Goal: Task Accomplishment & Management: Manage account settings

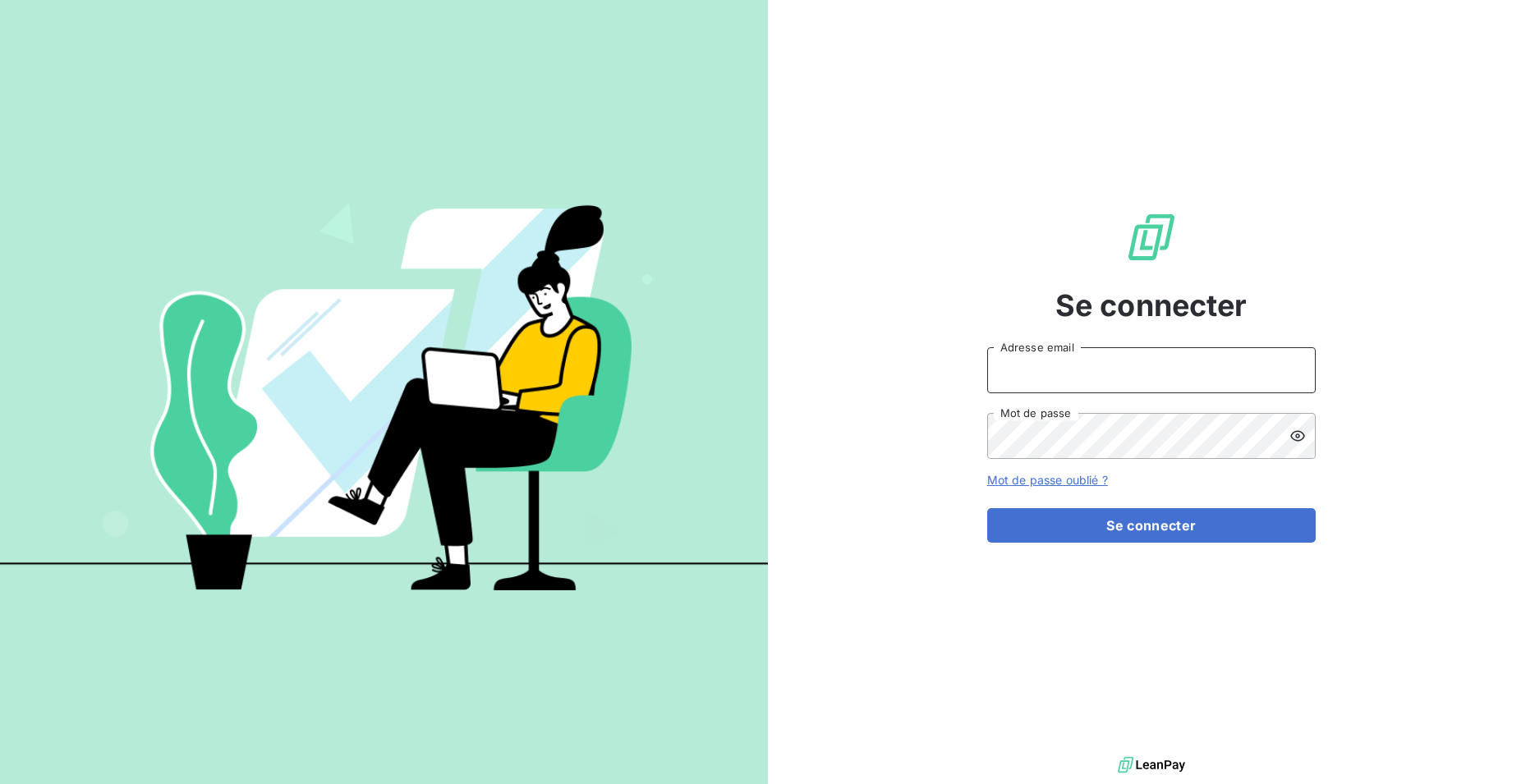
click at [1111, 368] on input "Adresse email" at bounding box center [1150, 370] width 328 height 46
type input "[PERSON_NAME][EMAIL_ADDRESS][DOMAIN_NAME]"
click at [987, 508] on button "Se connecter" at bounding box center [1150, 526] width 328 height 35
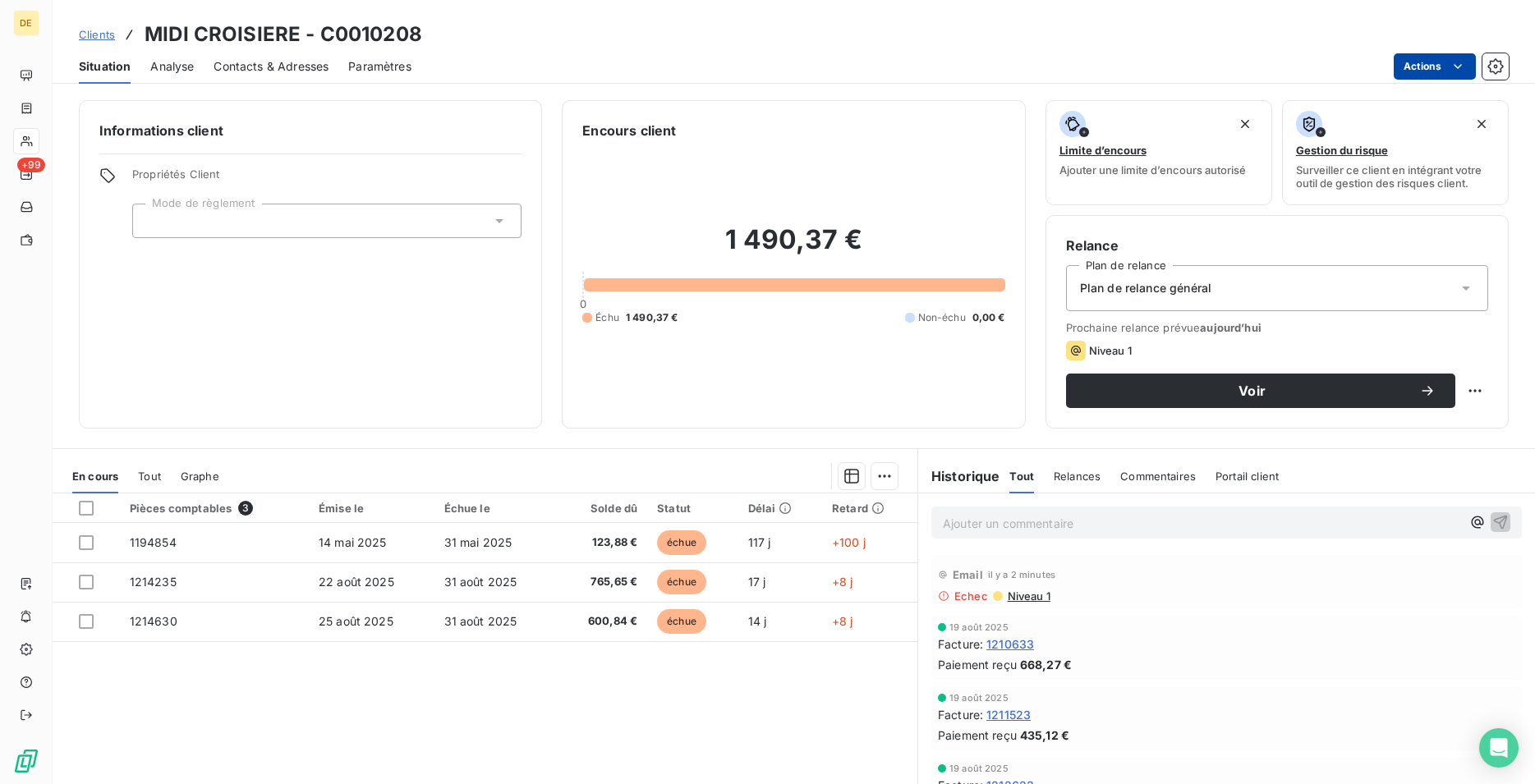
click at [1458, 69] on html "DE +99 Clients MIDI CROISIERE - C0010208 Situation Analyse Contacts & Adresses …" at bounding box center [768, 392] width 1535 height 784
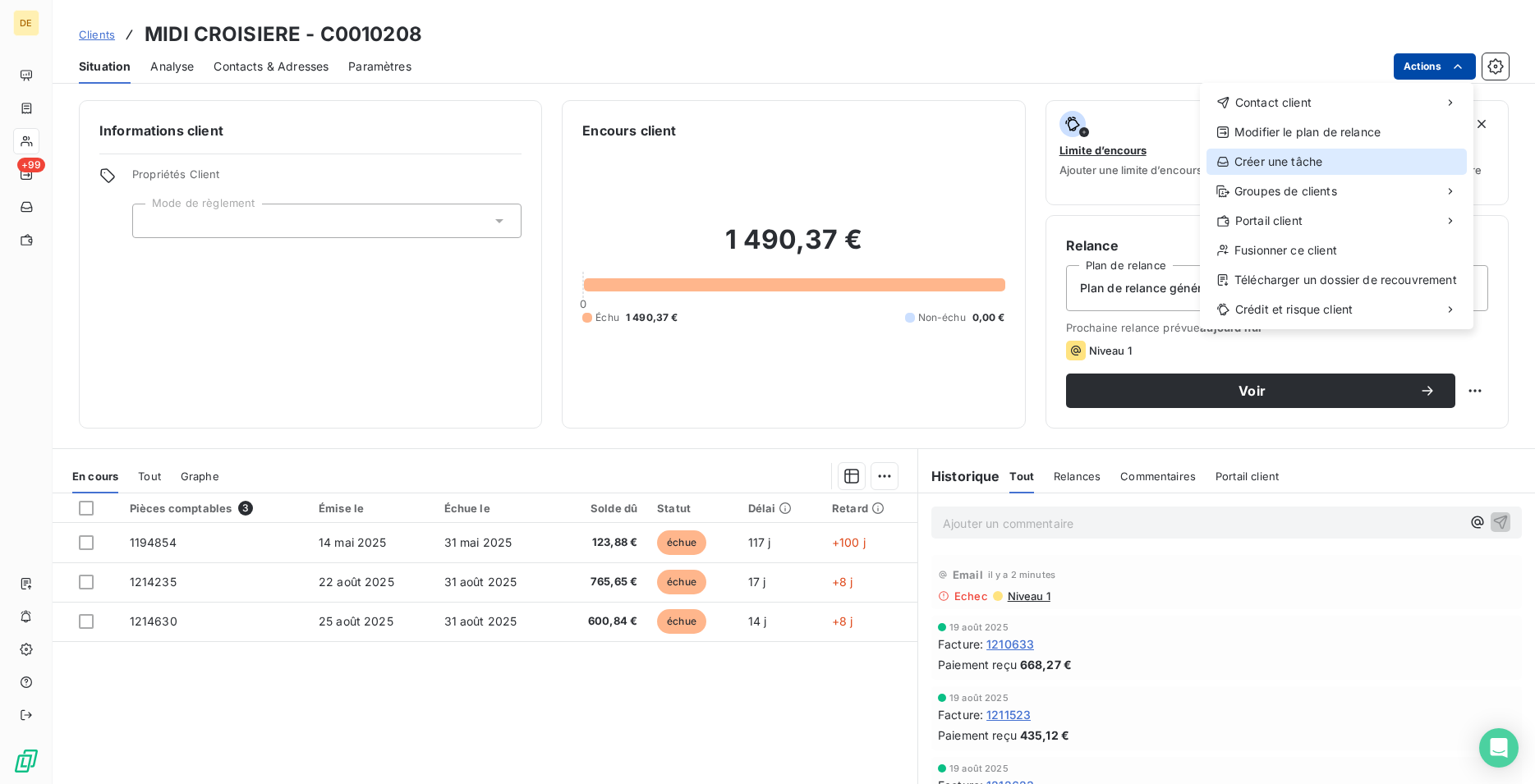
click at [1323, 168] on div "Créer une tâche" at bounding box center [1336, 162] width 260 height 26
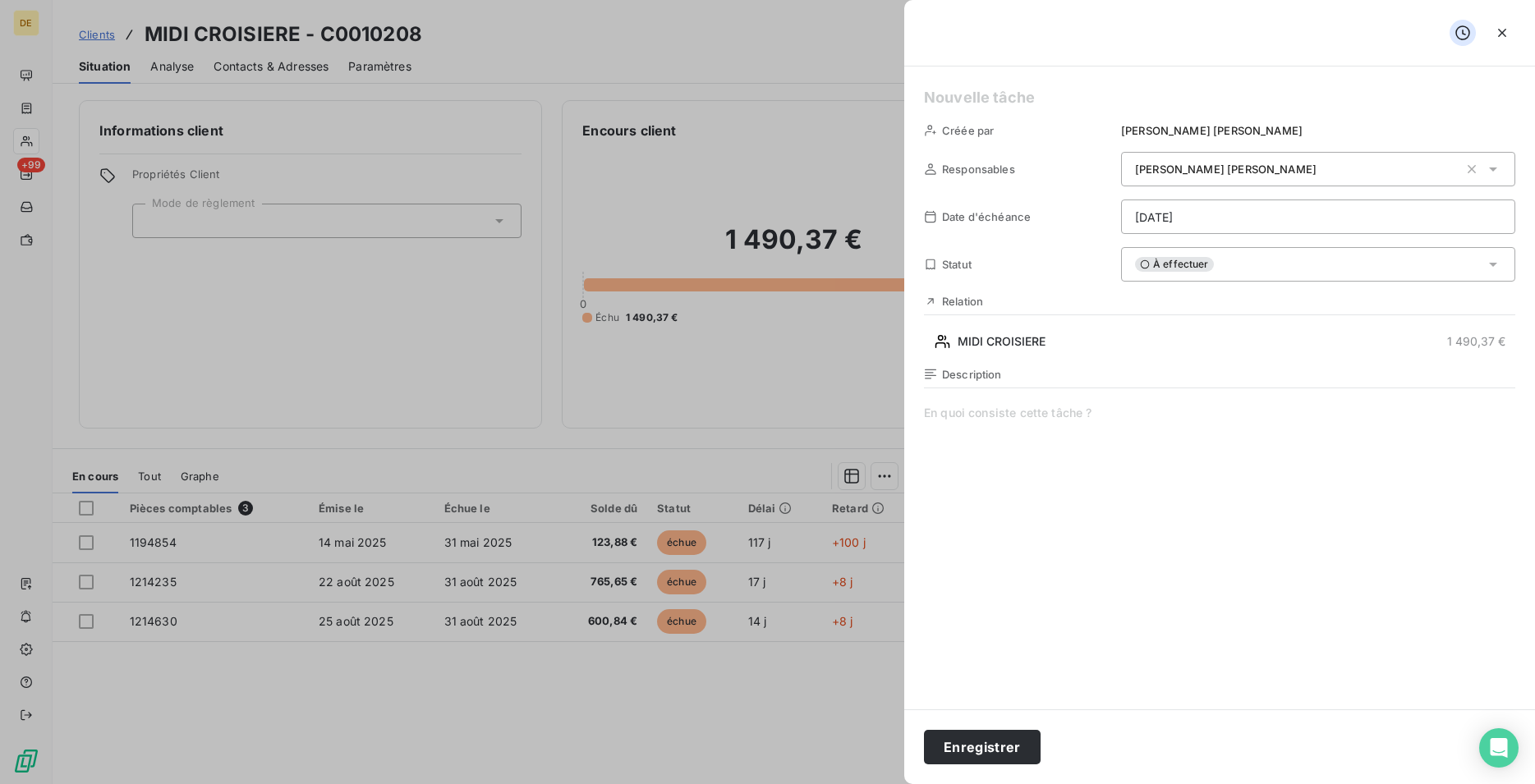
click at [1019, 422] on span at bounding box center [1219, 562] width 591 height 315
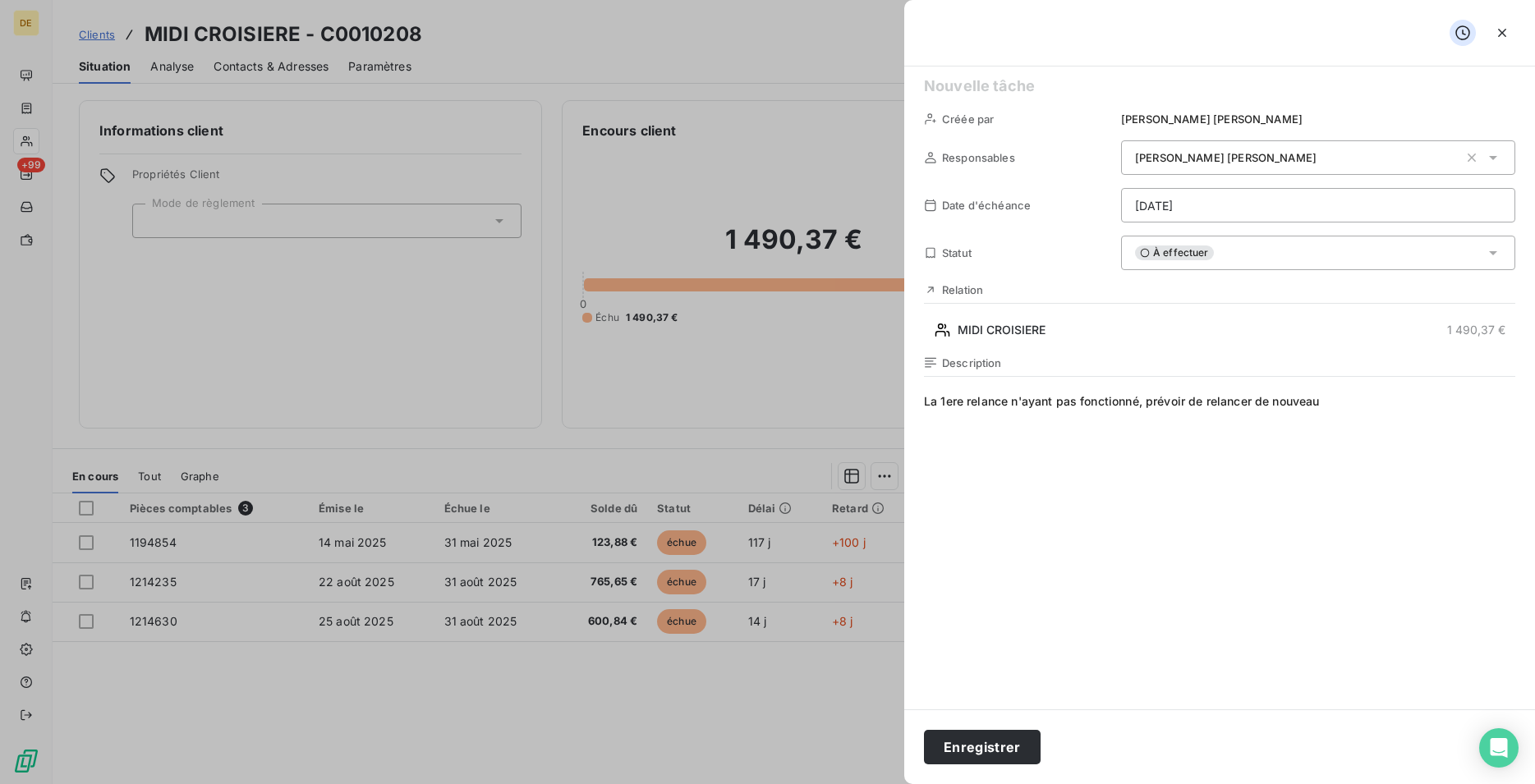
scroll to position [11, 0]
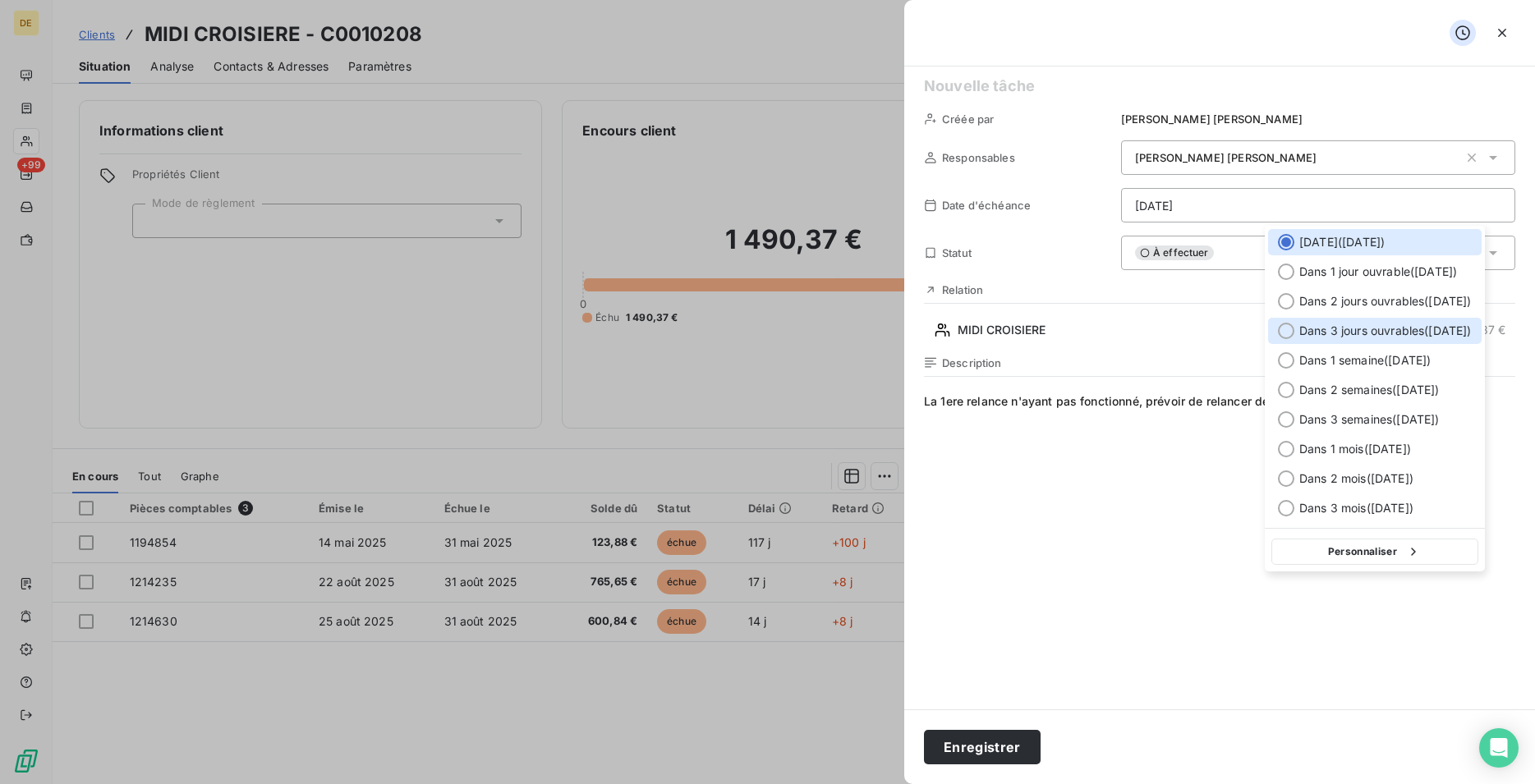
click at [1298, 339] on div "Dans 3 jours ouvrables ( [DATE] )" at bounding box center [1374, 331] width 213 height 26
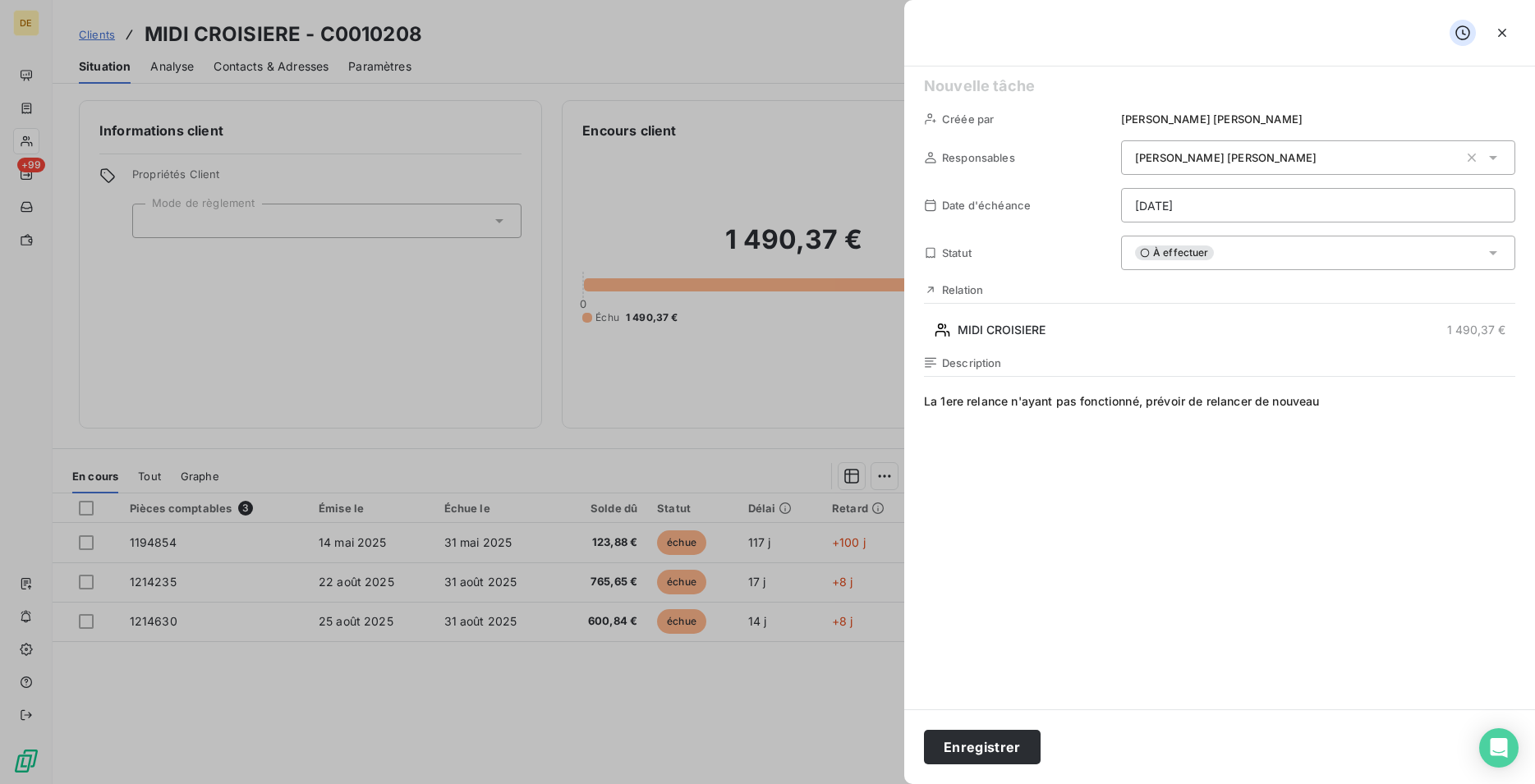
click at [1275, 251] on div "À effectuer" at bounding box center [1317, 253] width 394 height 35
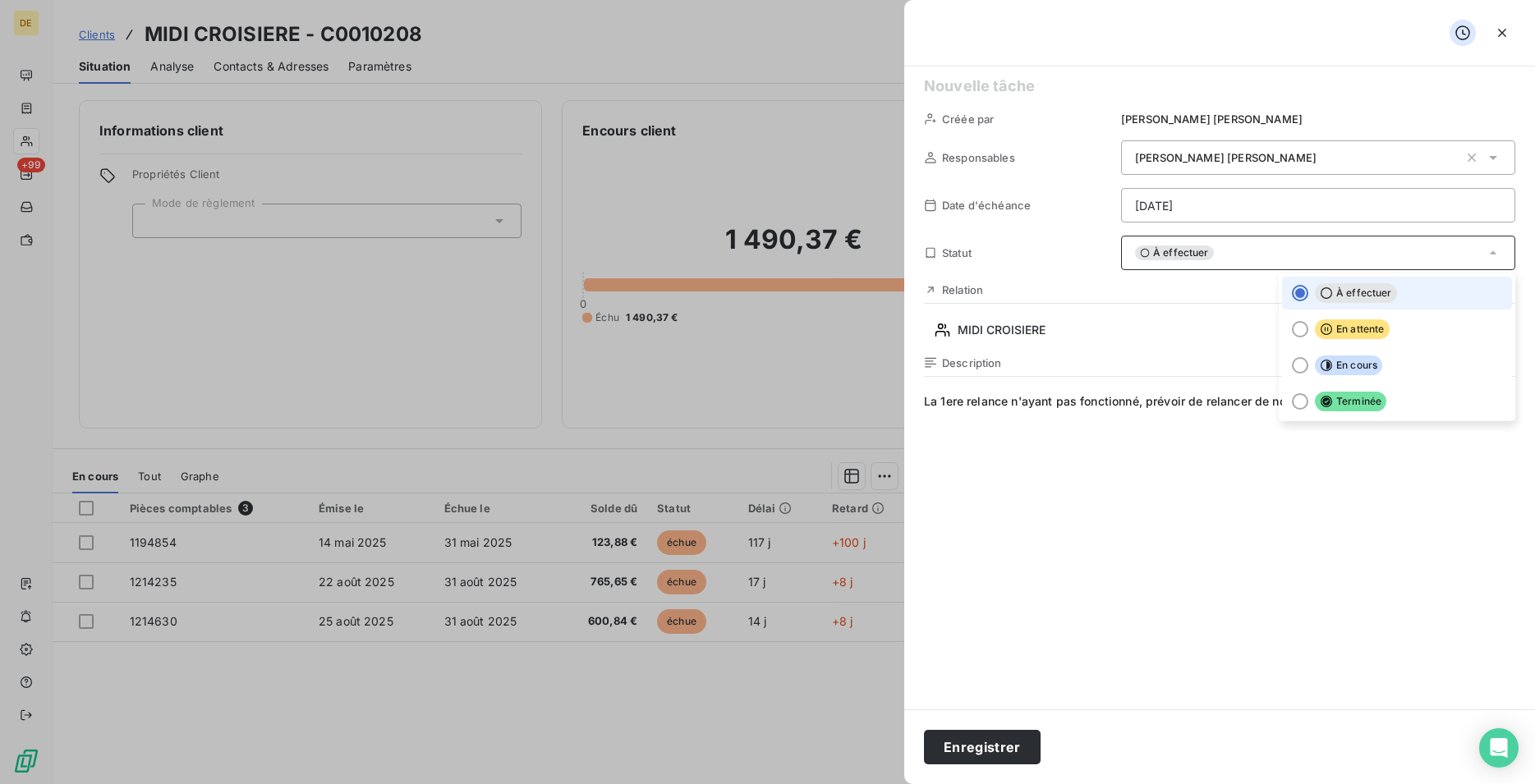
click at [1273, 252] on div "À effectuer" at bounding box center [1317, 253] width 394 height 35
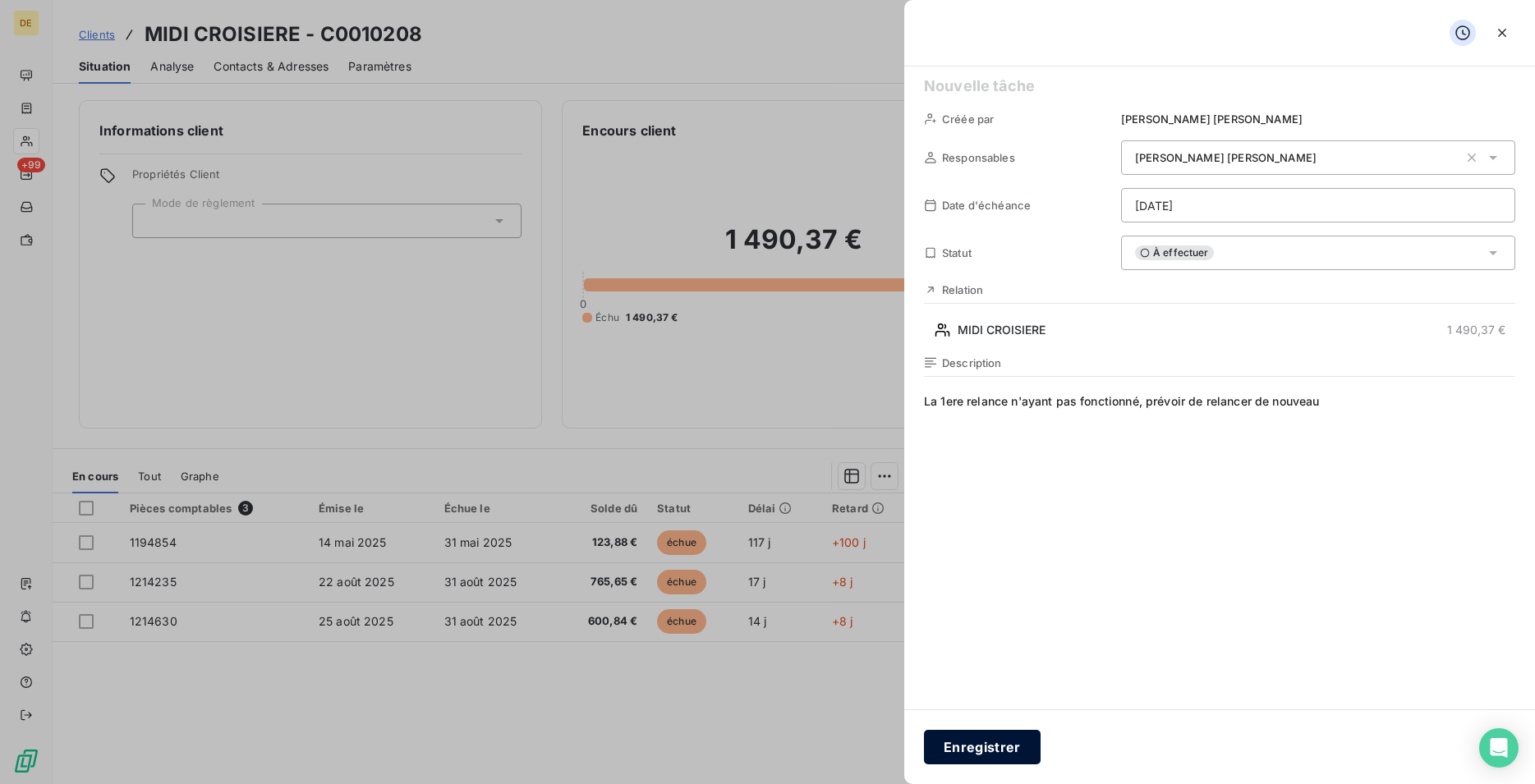
click at [970, 751] on button "Enregistrer" at bounding box center [982, 747] width 117 height 35
type input "[DATE]"
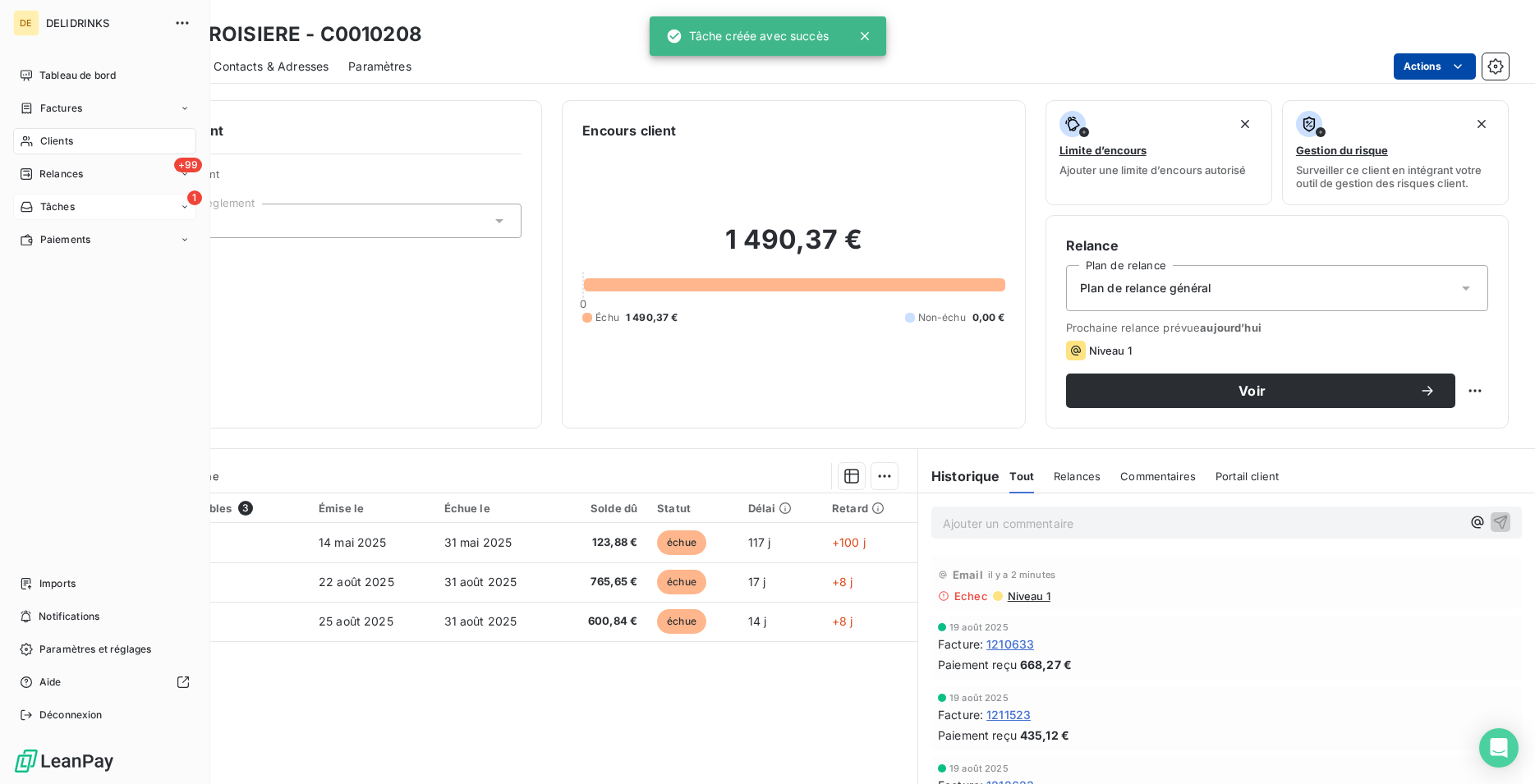
click at [44, 209] on span "Tâches" at bounding box center [57, 206] width 35 height 15
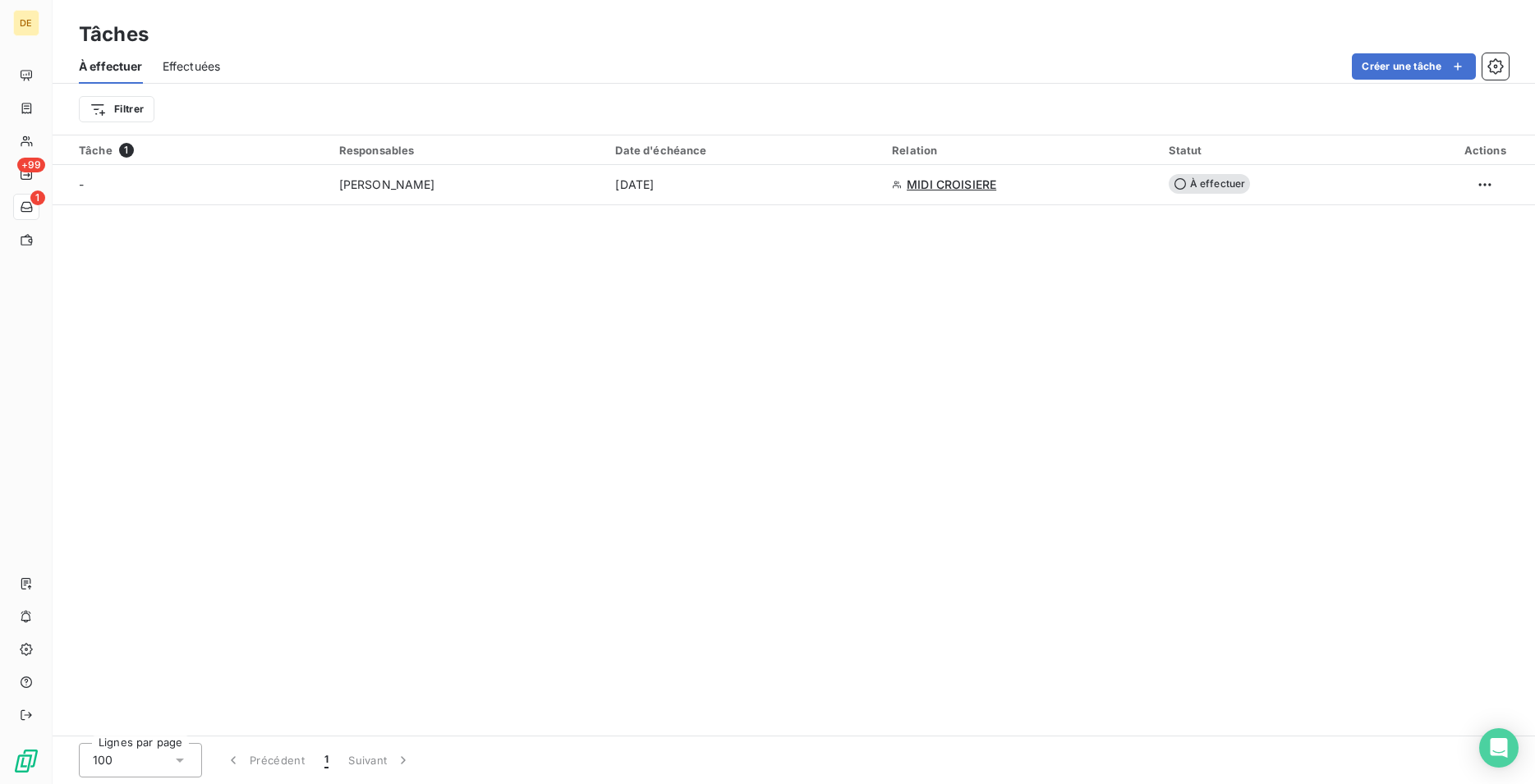
click at [568, 348] on div "Tâche 1 Responsables Date d'échéance Relation Statut Actions - [PERSON_NAME] [D…" at bounding box center [793, 436] width 1482 height 600
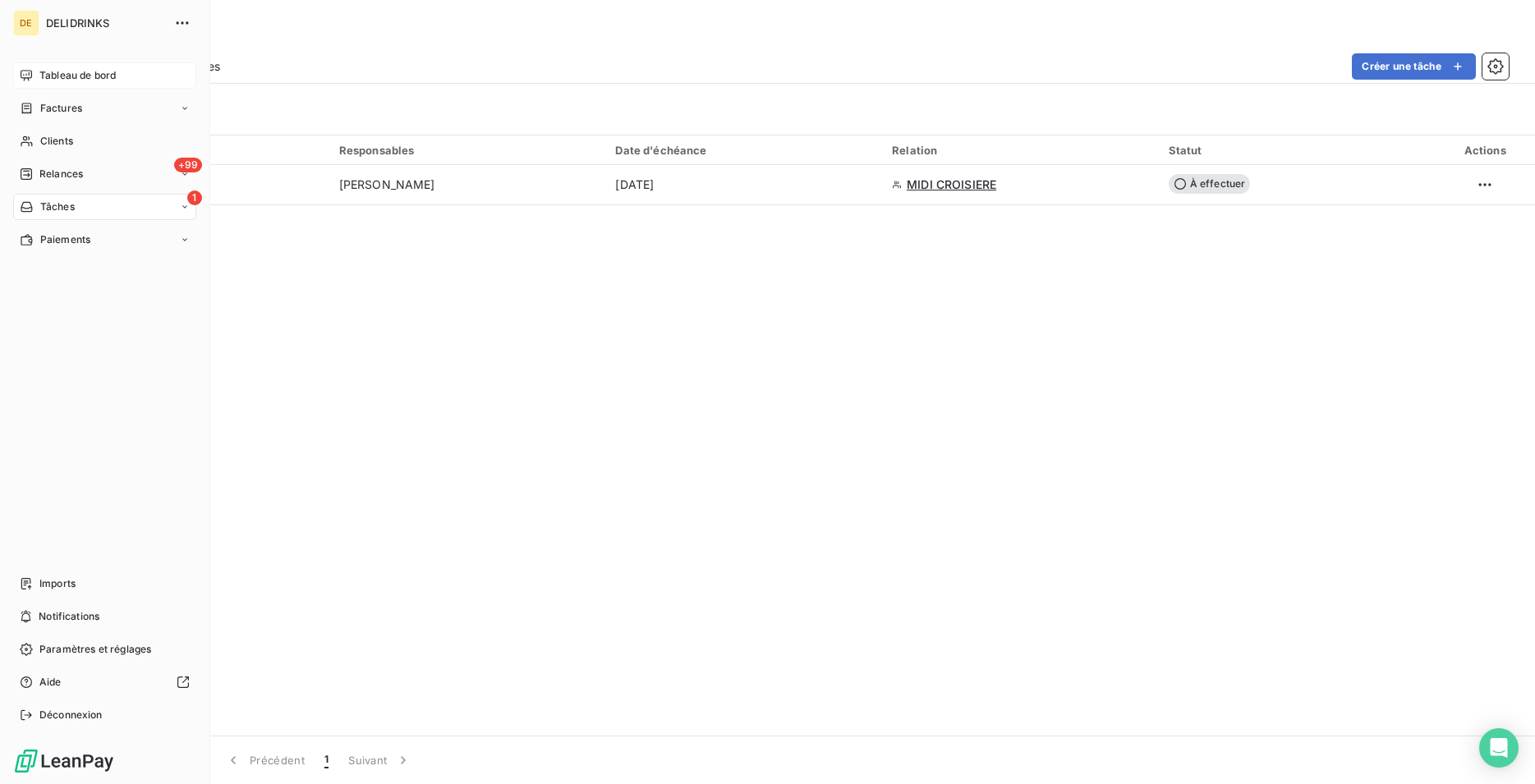
click at [33, 68] on div "Tableau de bord" at bounding box center [104, 76] width 183 height 26
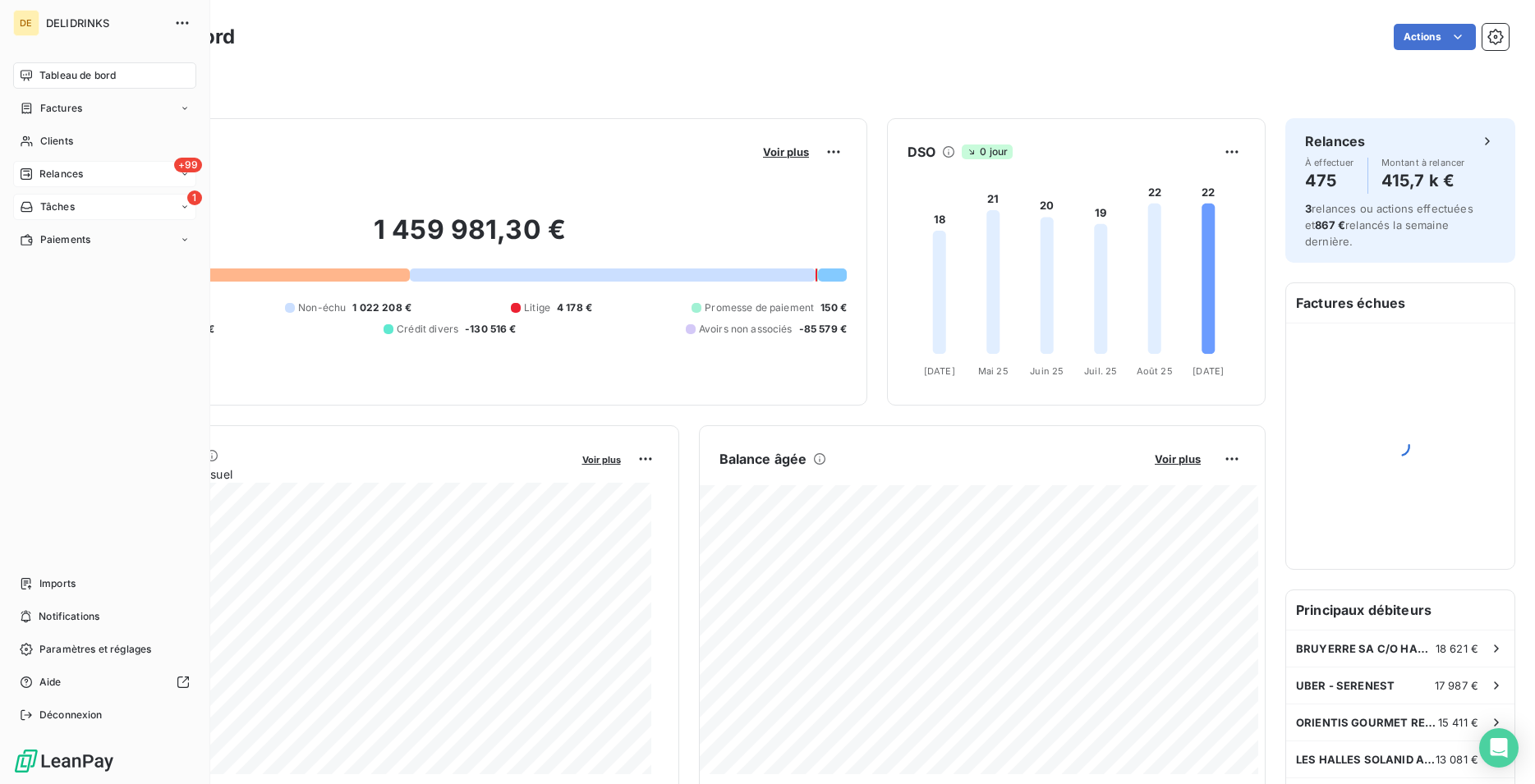
click at [62, 181] on span "Relances" at bounding box center [61, 174] width 44 height 15
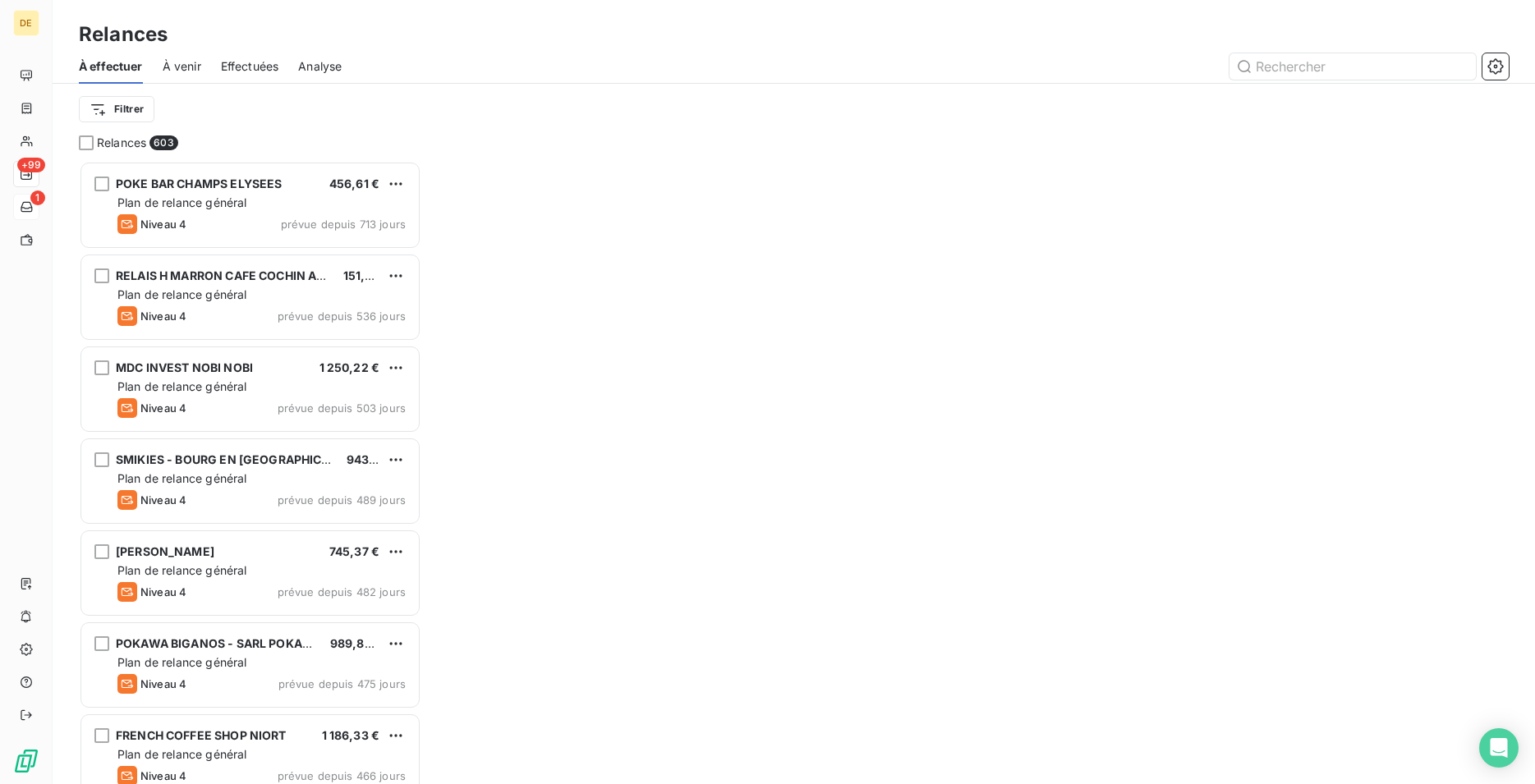
scroll to position [609, 329]
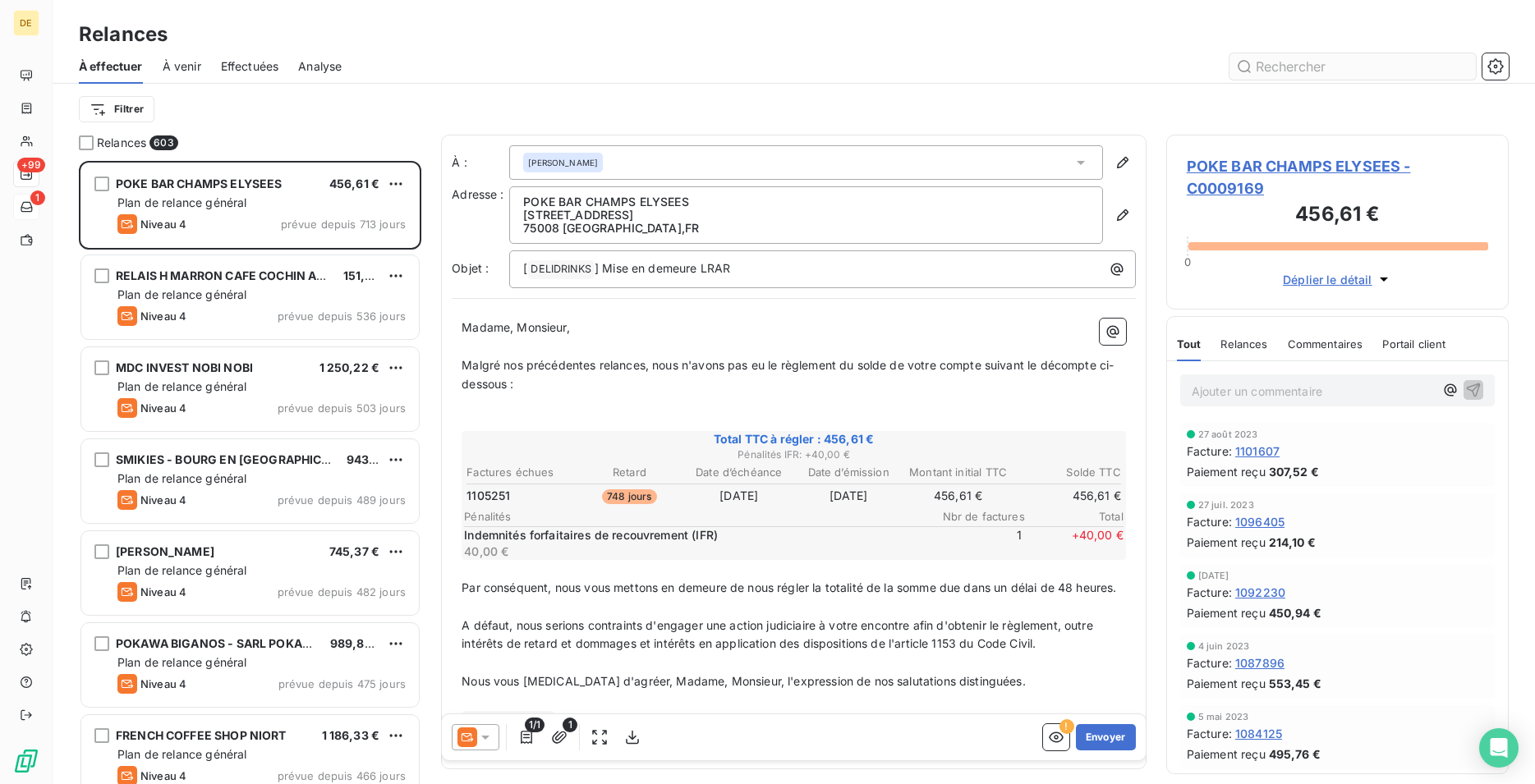
type input "c"
type input "C0007060"
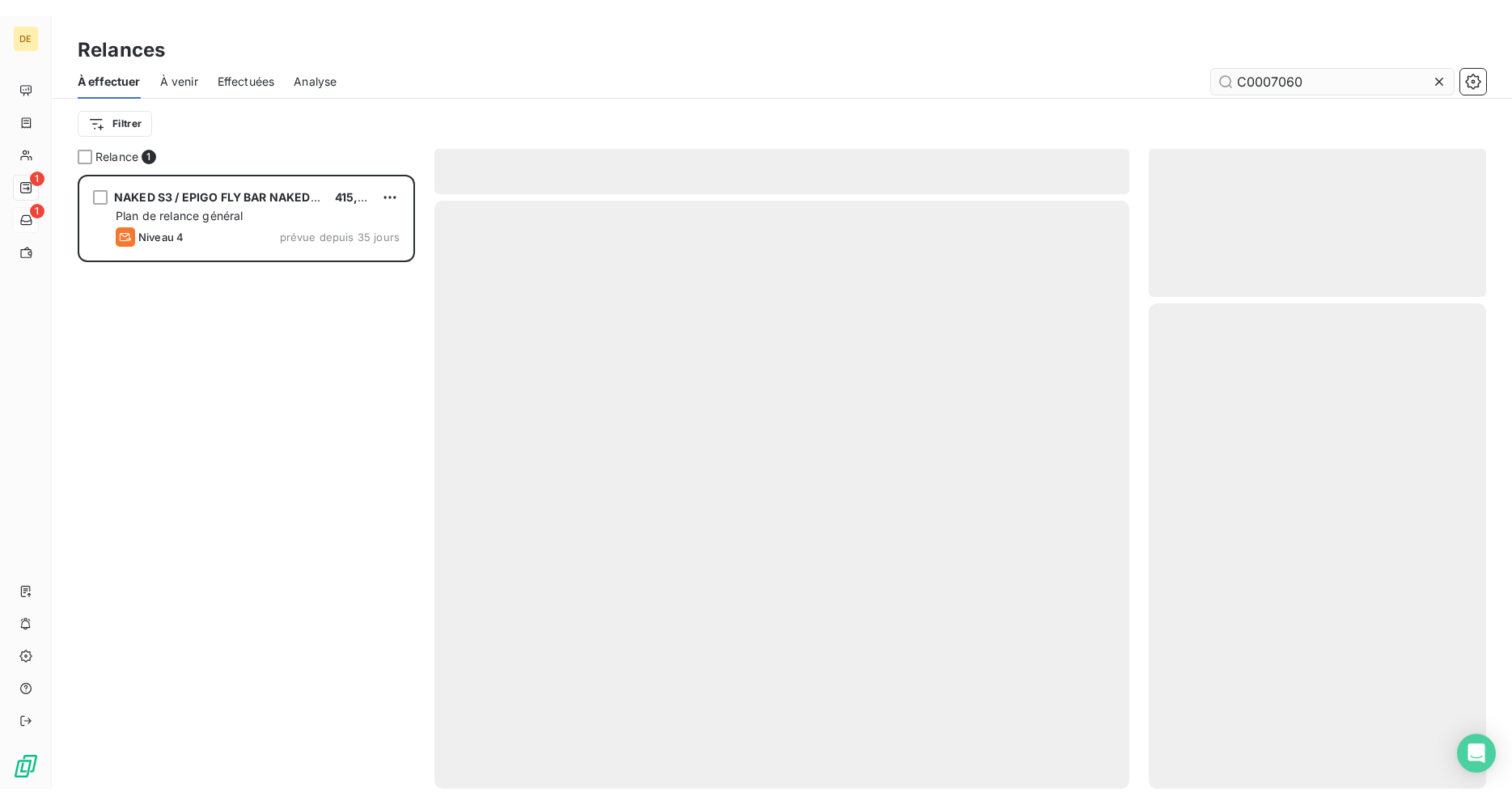
scroll to position [600, 324]
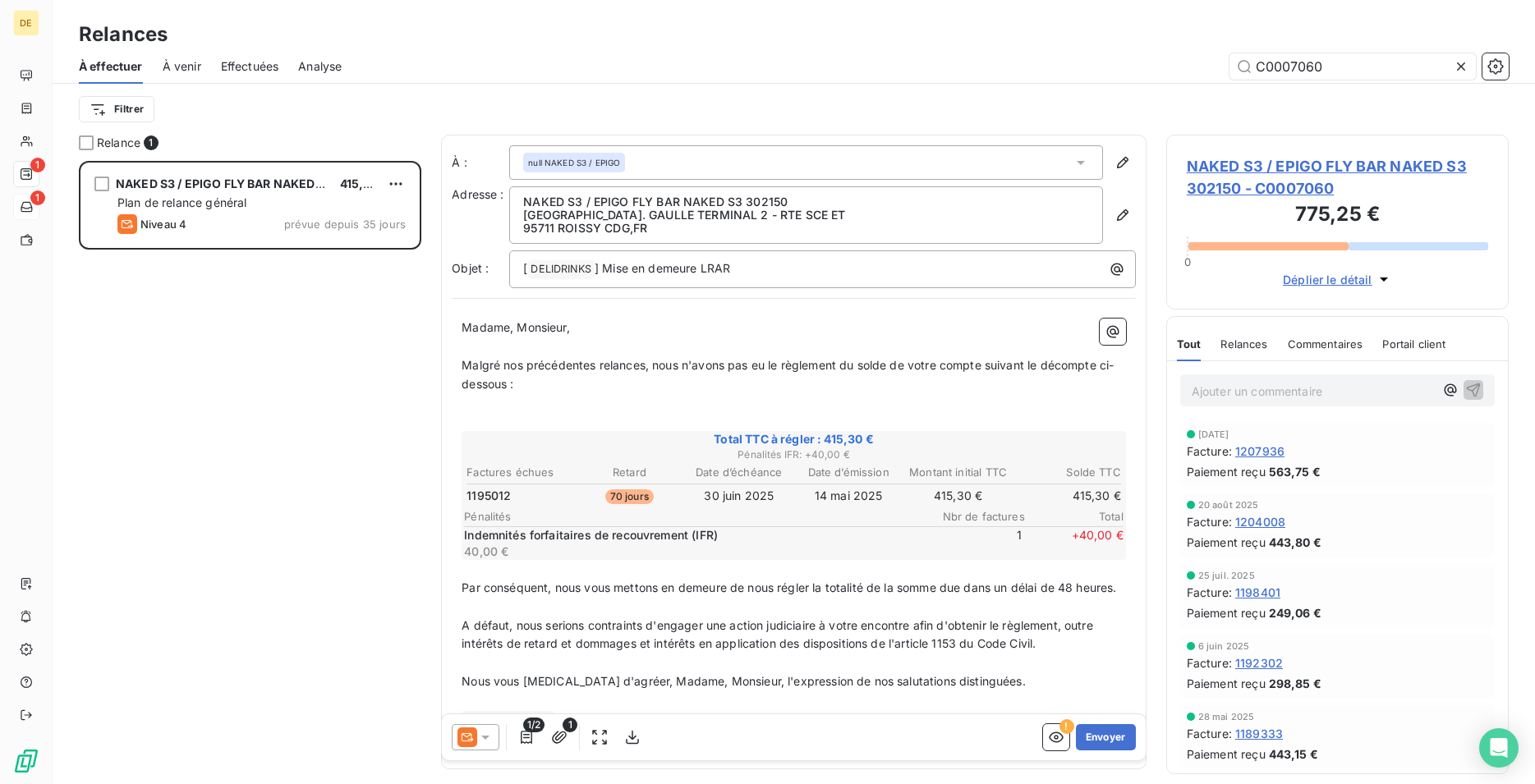
click at [486, 740] on icon at bounding box center [485, 737] width 17 height 17
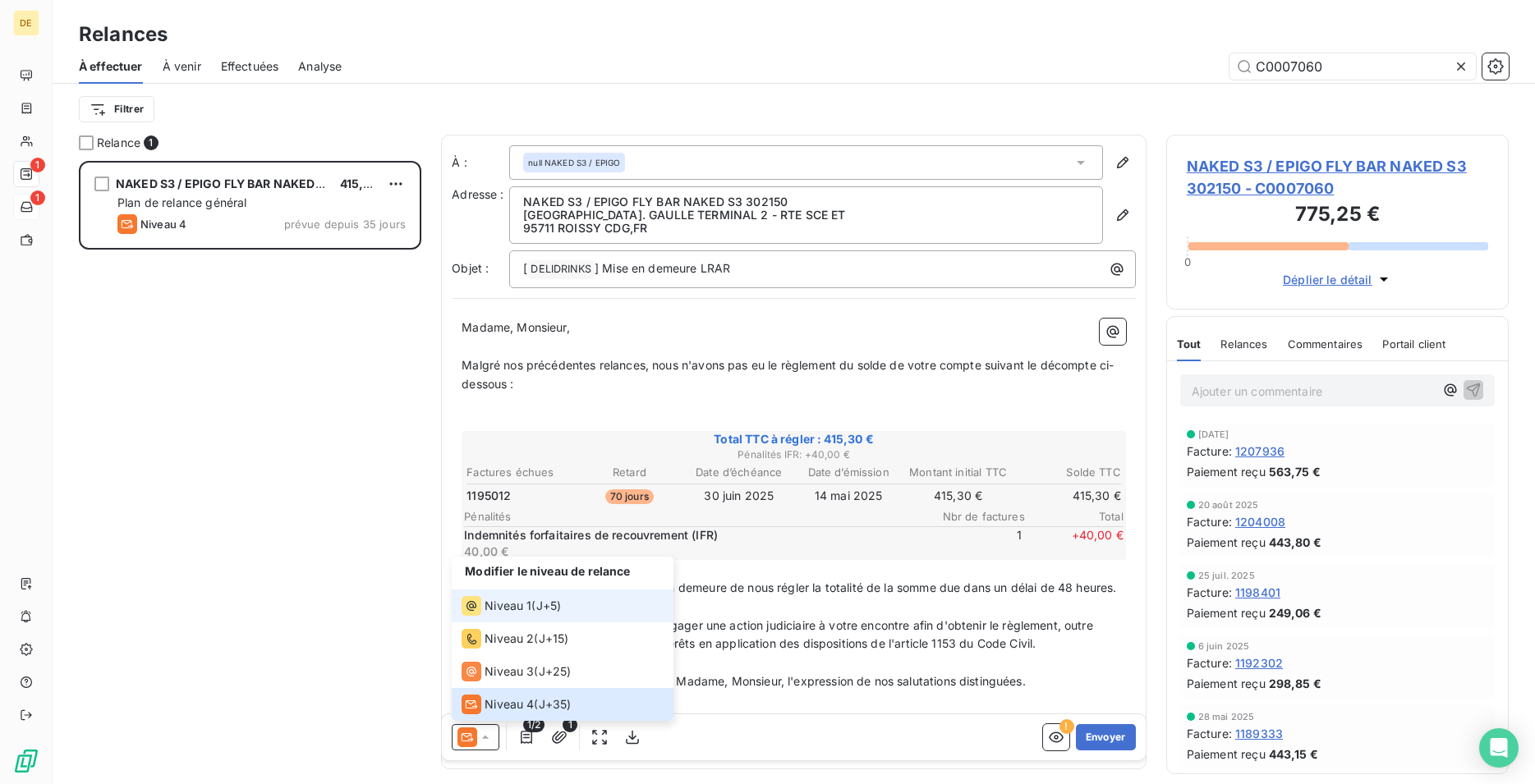
click at [523, 606] on span "Niveau 1" at bounding box center [508, 606] width 47 height 17
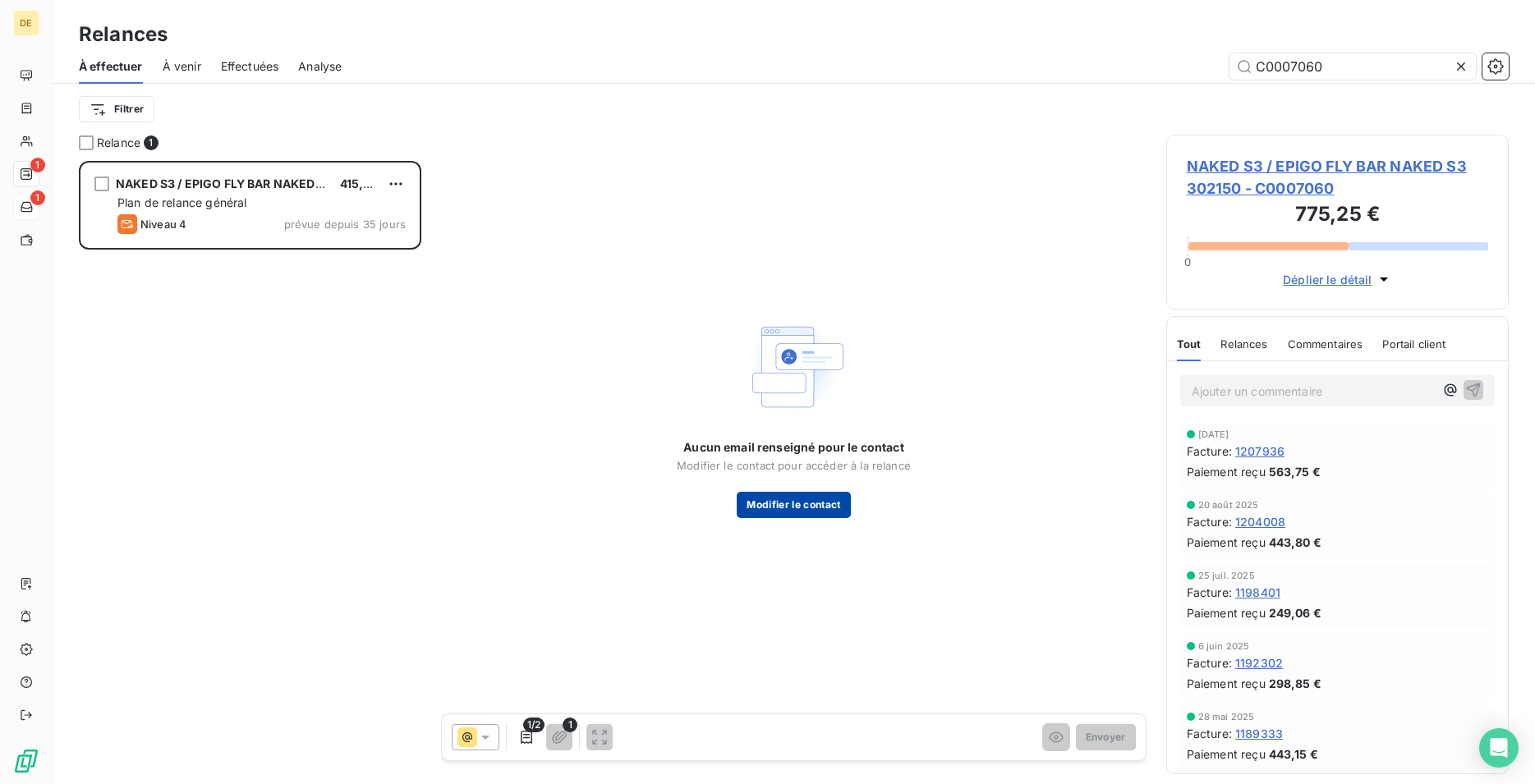
click at [793, 508] on button "Modifier le contact" at bounding box center [793, 505] width 113 height 26
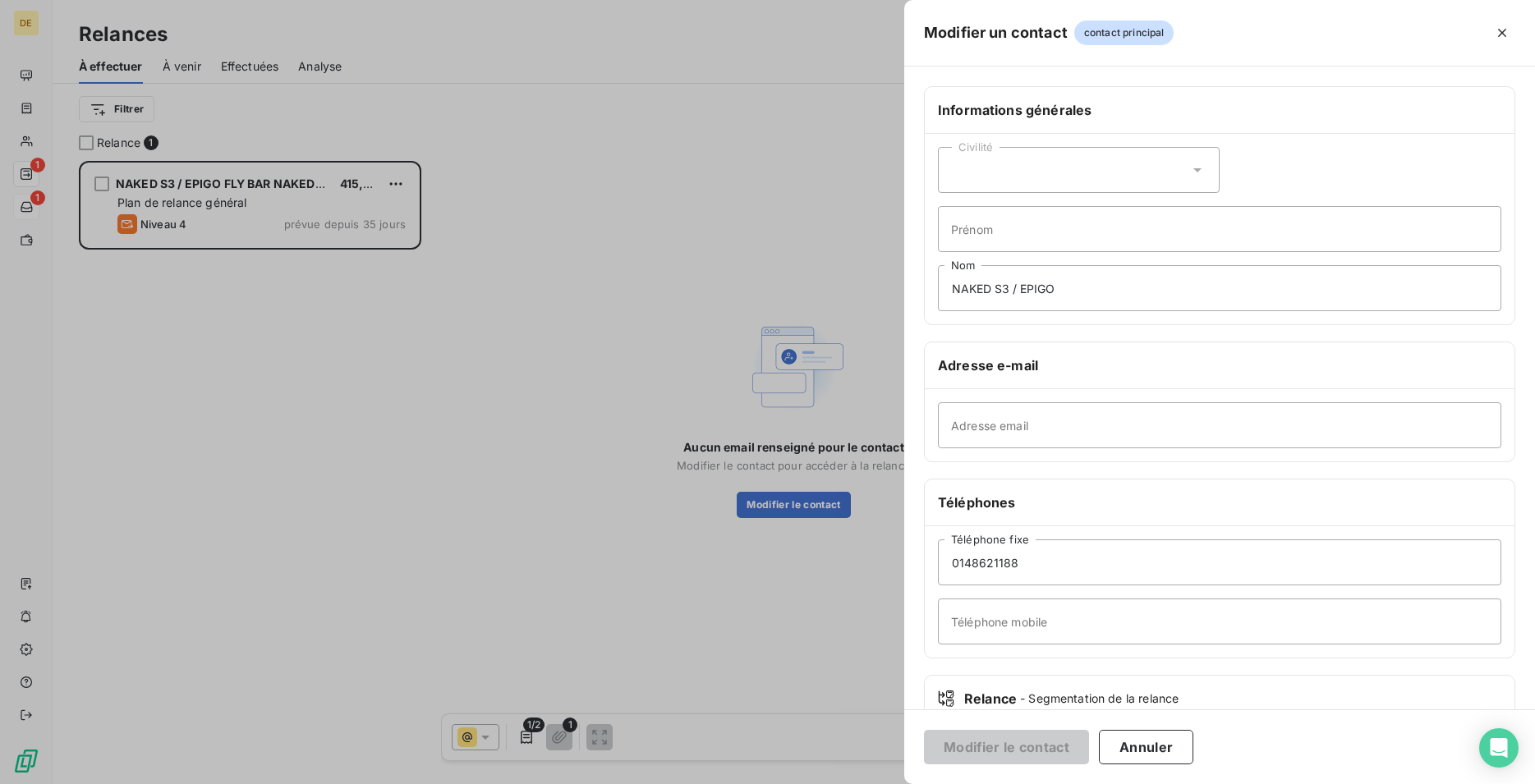
click at [1027, 162] on div "Civilité" at bounding box center [1079, 170] width 282 height 46
click at [1009, 240] on span "Monsieur" at bounding box center [995, 241] width 50 height 16
drag, startPoint x: 1018, startPoint y: 236, endPoint x: 1018, endPoint y: 222, distance: 14.0
click at [1018, 232] on input "Prénom" at bounding box center [1219, 229] width 563 height 46
type input "[PERSON_NAME]"
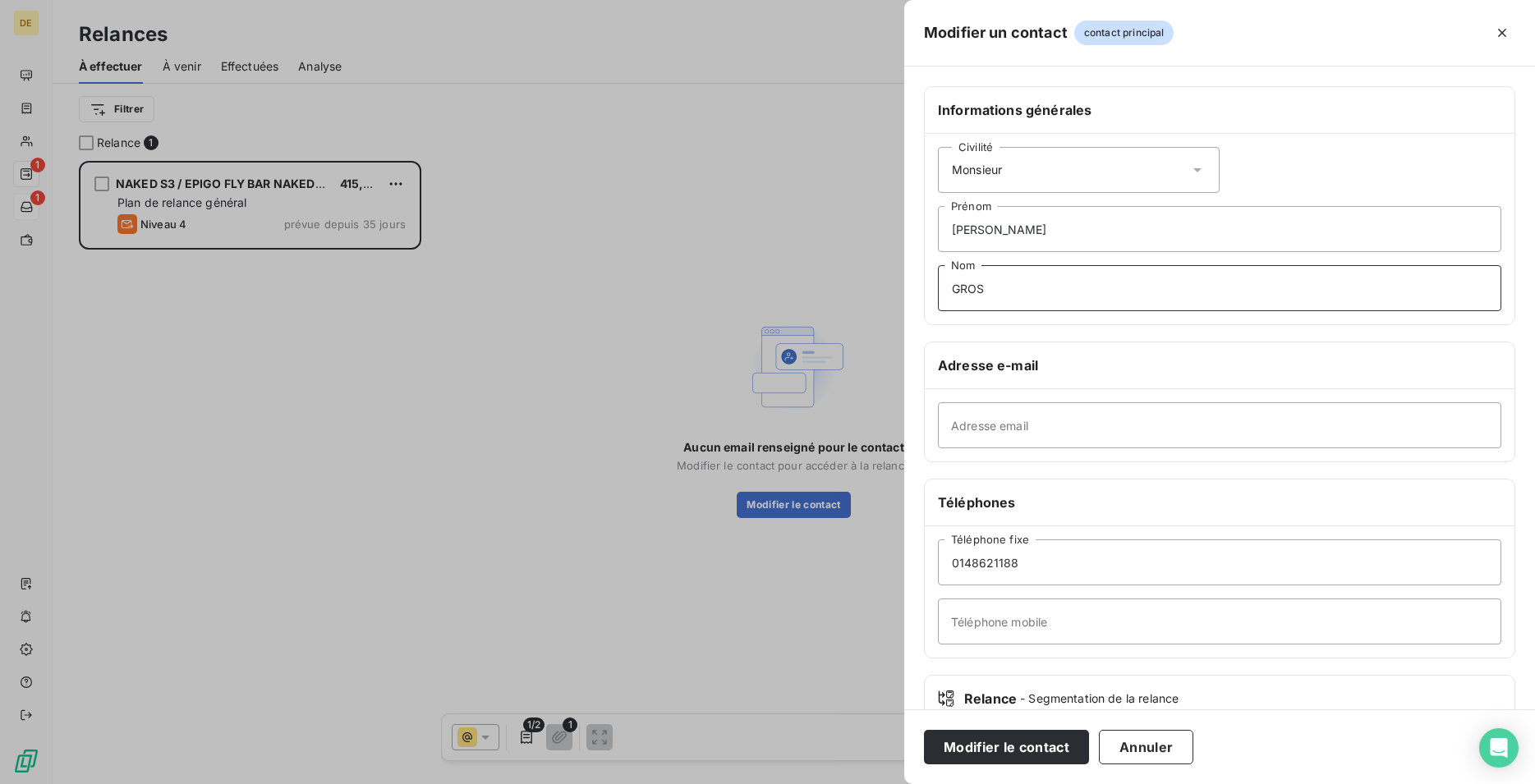
type input "GROS"
click at [1000, 439] on input "Adresse email" at bounding box center [1219, 425] width 563 height 46
paste input "[PERSON_NAME][EMAIL_ADDRESS][DOMAIN_NAME]"
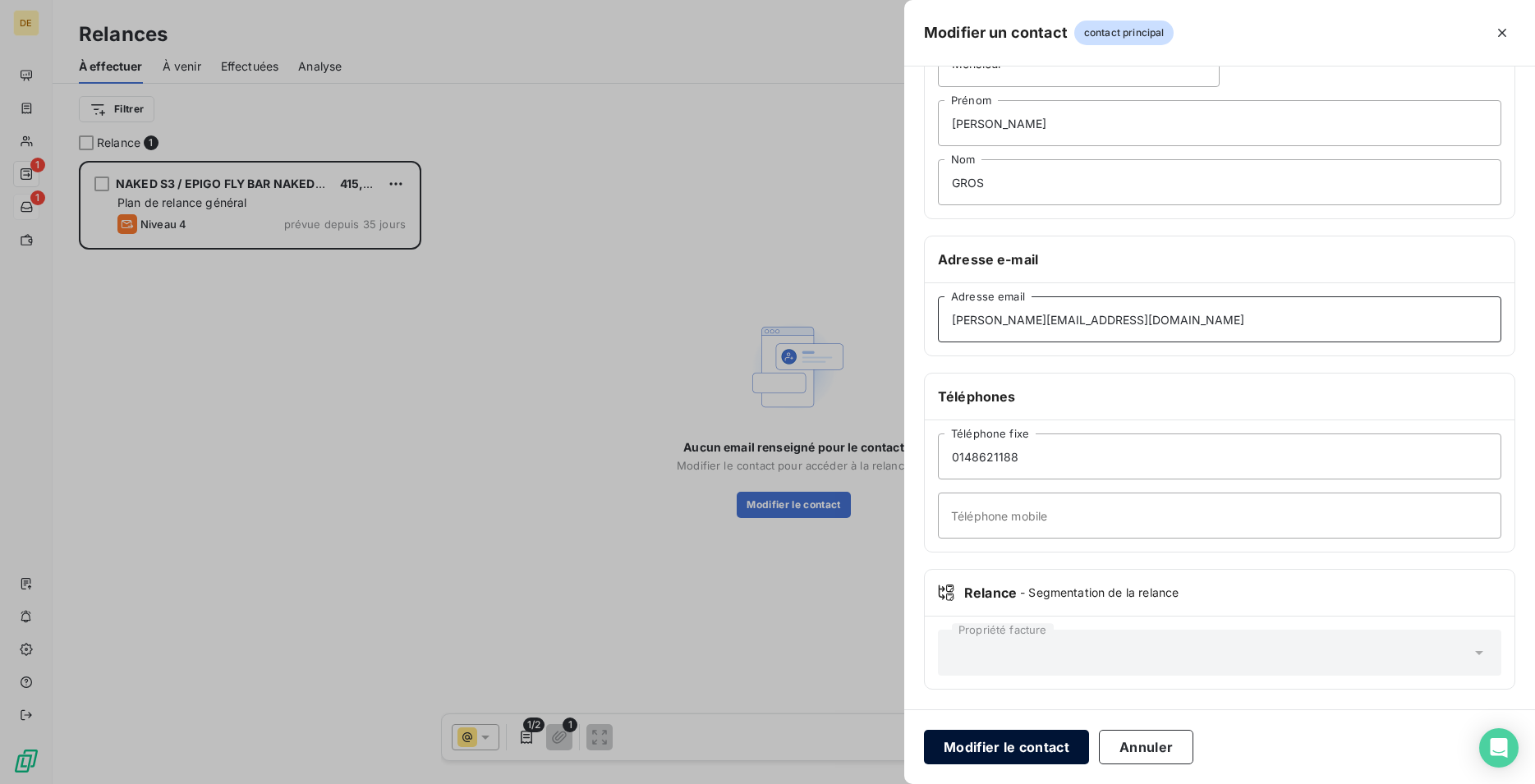
type input "[PERSON_NAME][EMAIL_ADDRESS][DOMAIN_NAME]"
click at [1013, 743] on button "Modifier le contact" at bounding box center [1007, 747] width 165 height 35
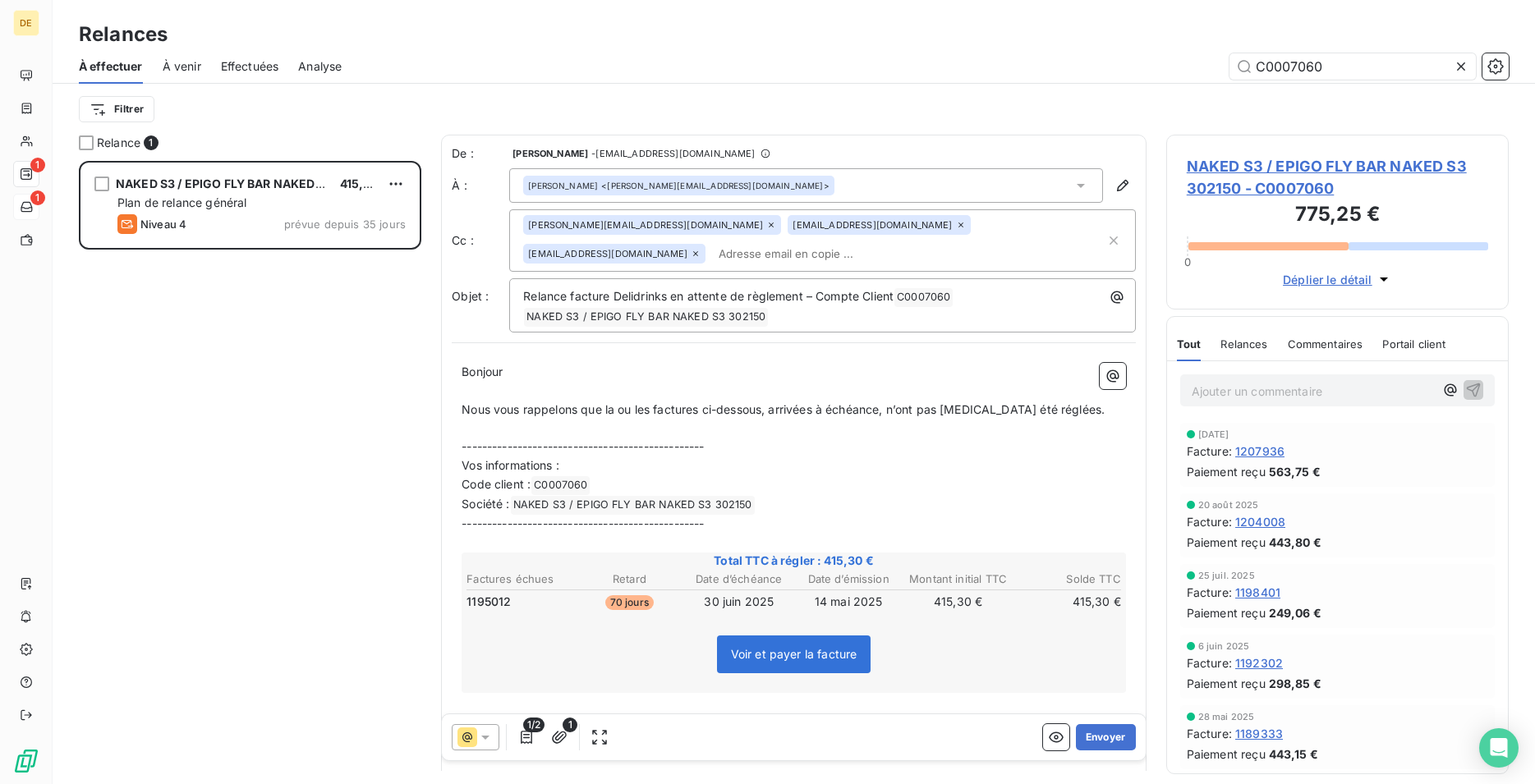
click at [712, 263] on input "text" at bounding box center [807, 253] width 190 height 24
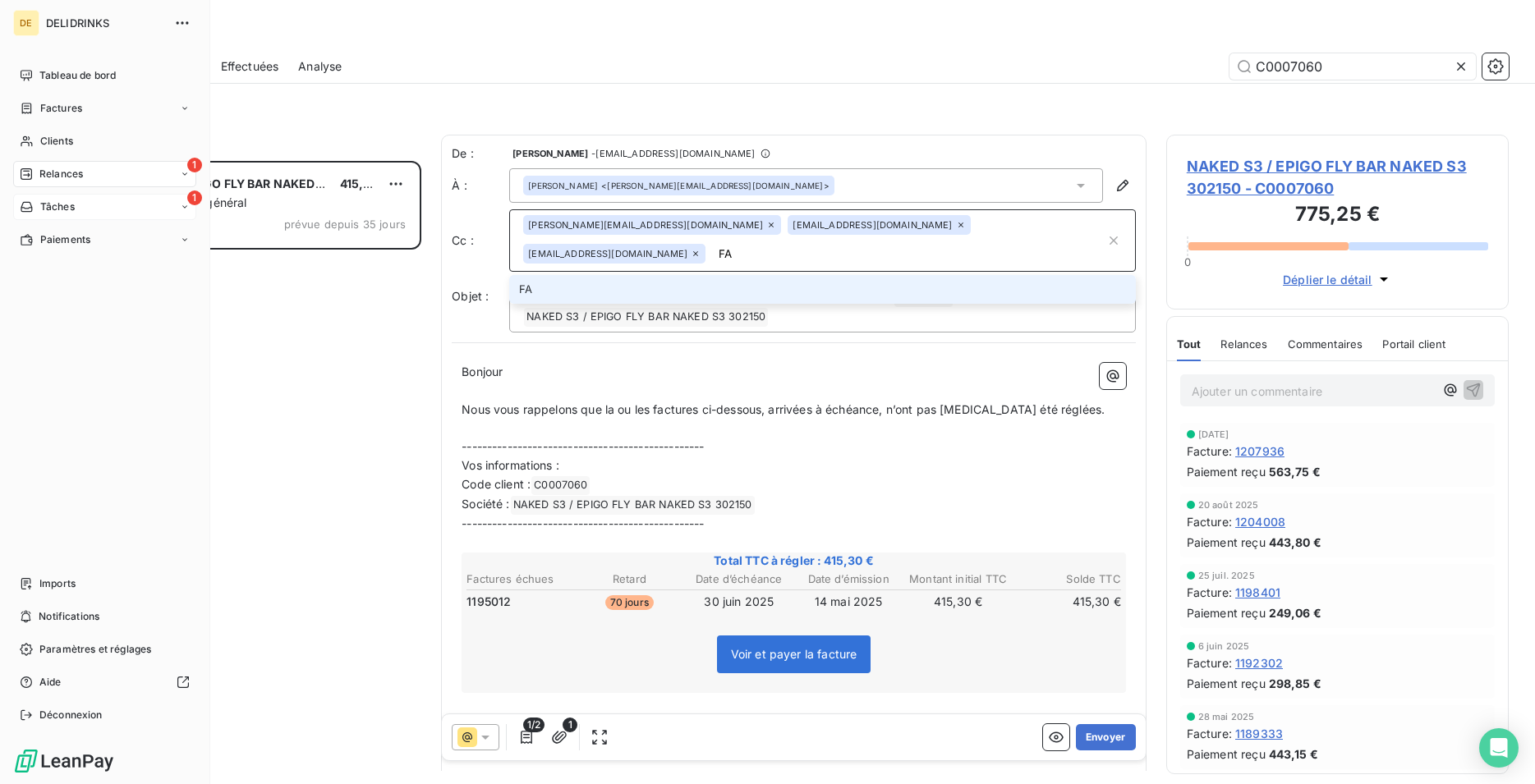
type input "FA"
click at [44, 29] on div "DE DELIDRINKS" at bounding box center [104, 23] width 183 height 26
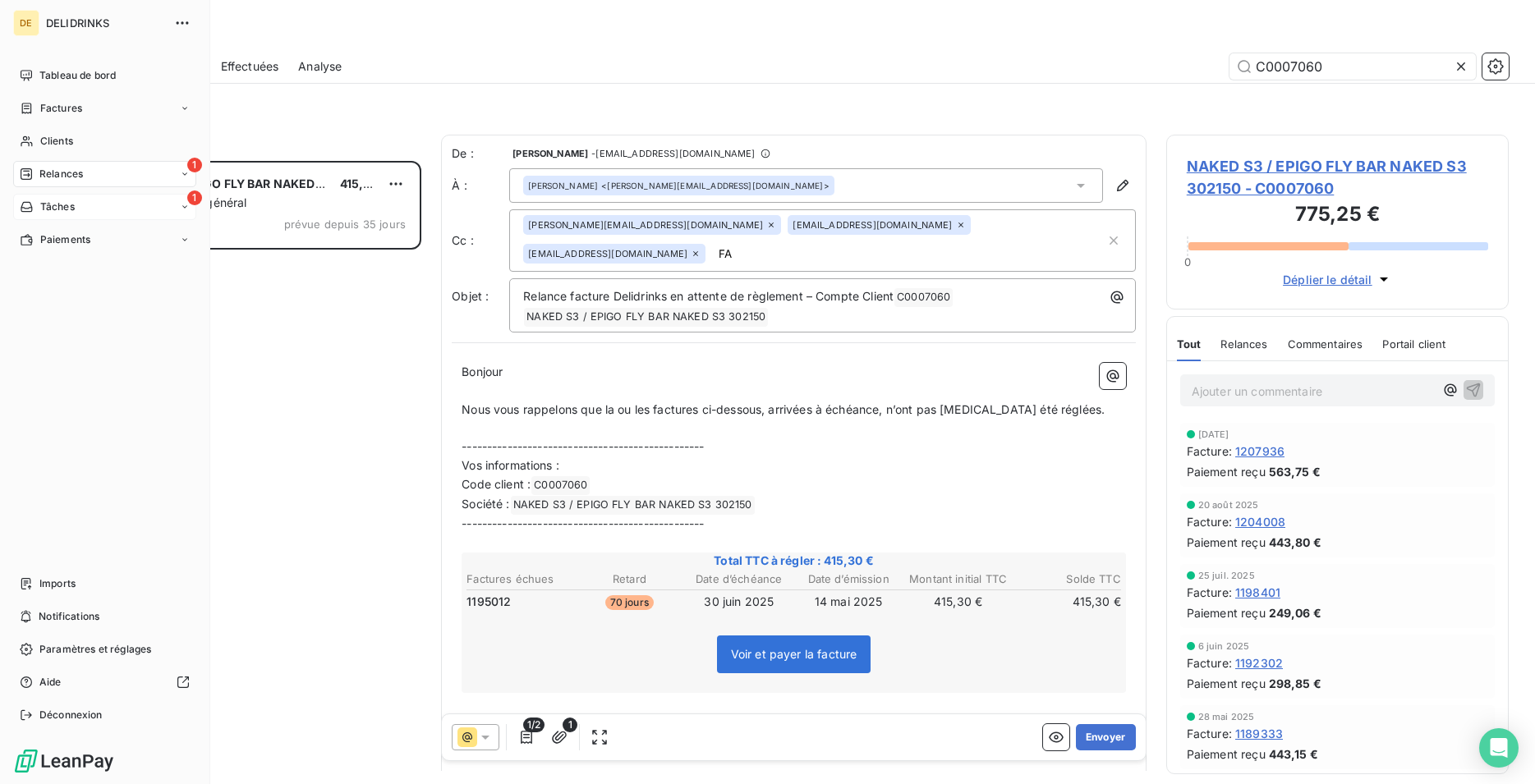
click at [76, 30] on div "DELIDRINKS" at bounding box center [121, 23] width 150 height 26
click at [70, 70] on span "Tableau de bord" at bounding box center [77, 75] width 77 height 15
